Goal: Check status: Check status

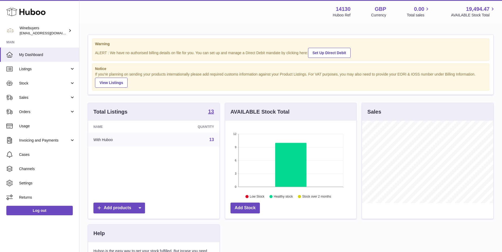
scroll to position [83, 131]
click at [43, 129] on span "Usage" at bounding box center [47, 126] width 56 height 5
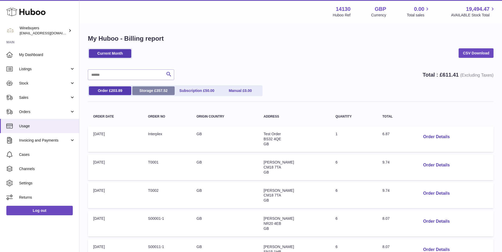
click at [150, 88] on link "Storage £ 357.52" at bounding box center [153, 91] width 42 height 9
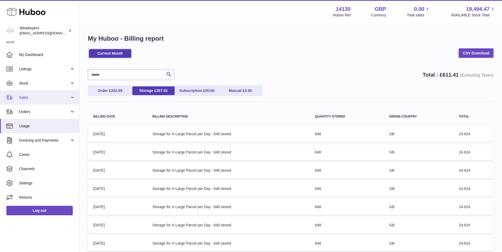
click at [58, 100] on link "Sales" at bounding box center [39, 97] width 79 height 14
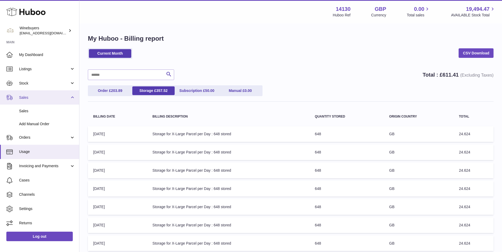
click at [58, 100] on link "Sales" at bounding box center [39, 97] width 79 height 14
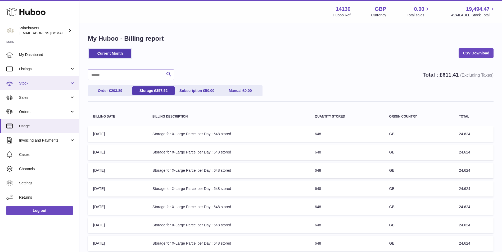
click at [66, 87] on link "Stock" at bounding box center [39, 83] width 79 height 14
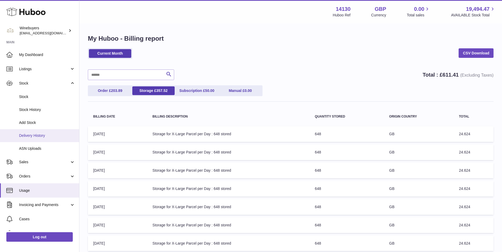
click at [41, 132] on link "Delivery History" at bounding box center [39, 135] width 79 height 13
